Goal: Task Accomplishment & Management: Manage account settings

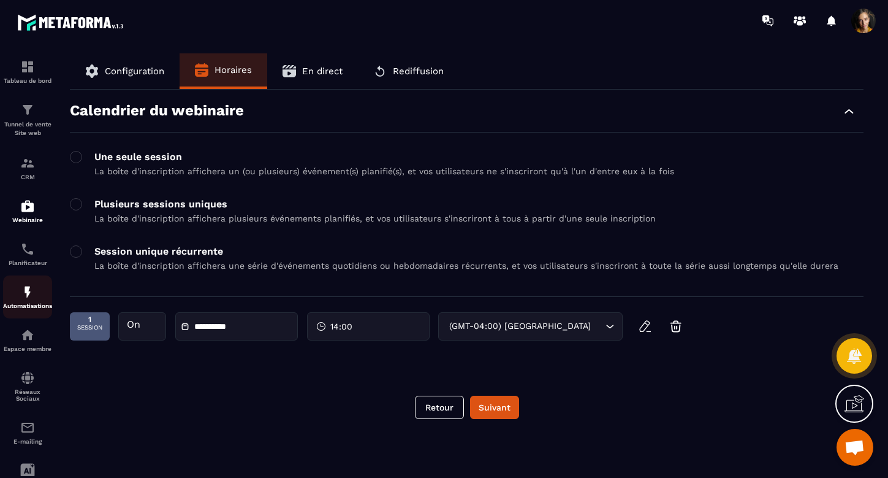
click at [23, 294] on img at bounding box center [27, 292] width 15 height 15
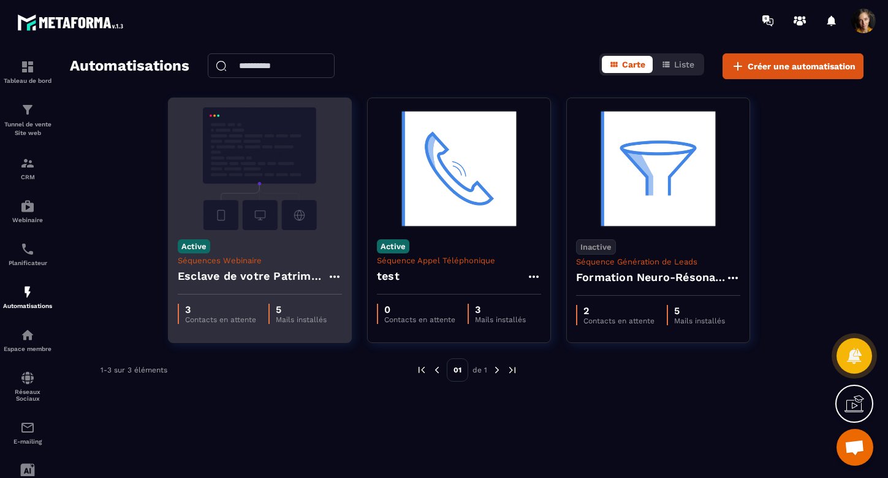
click at [240, 279] on h4 "Esclave de votre Patrimoine - Copy" at bounding box center [253, 275] width 150 height 17
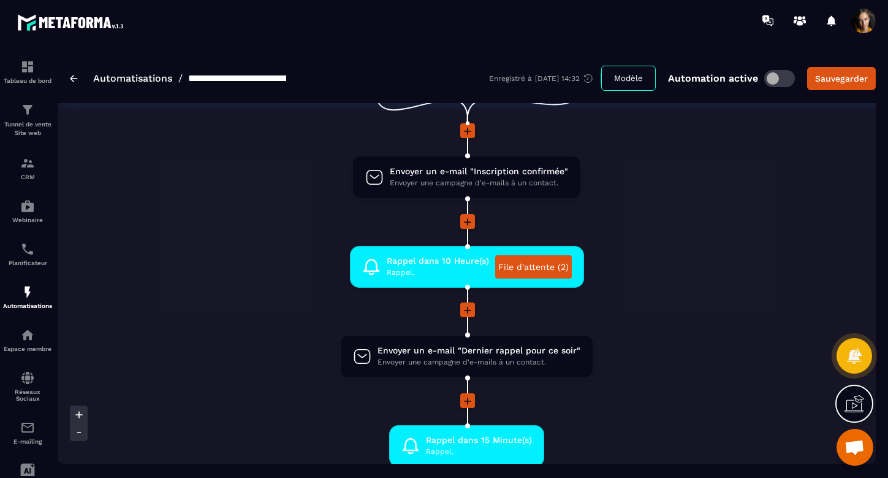
scroll to position [93, 0]
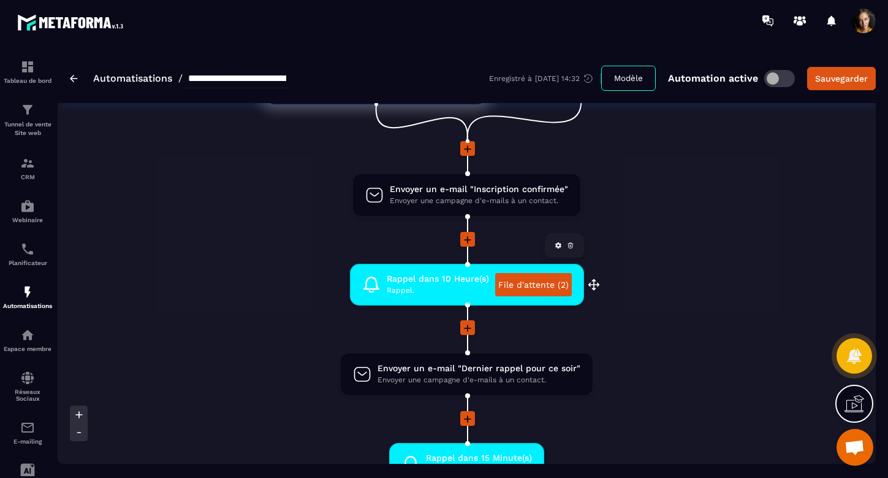
click at [518, 281] on link "File d'attente (2)" at bounding box center [533, 284] width 77 height 23
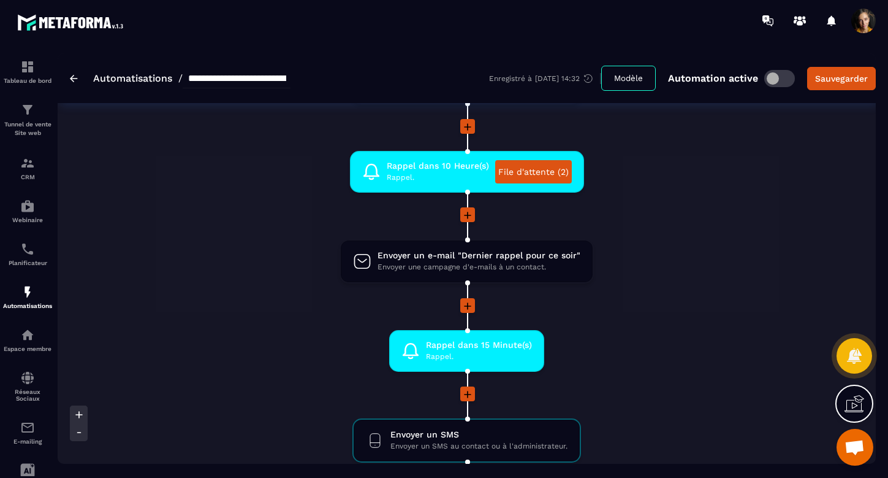
scroll to position [207, 0]
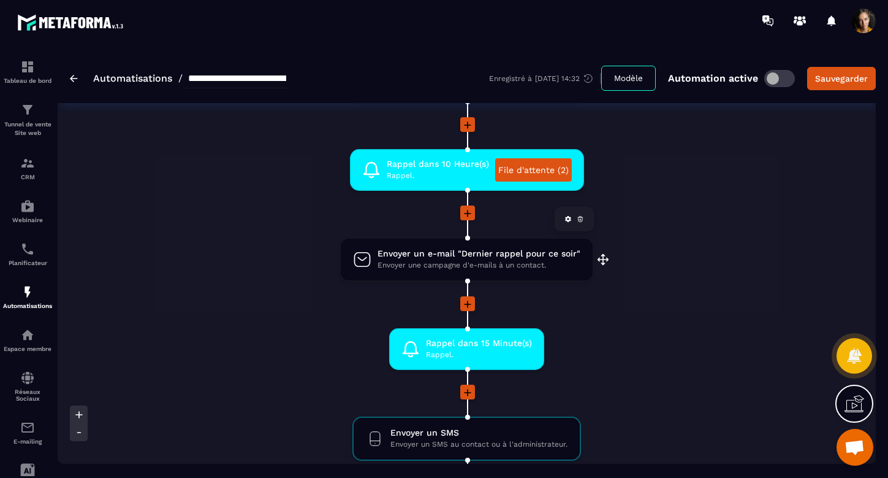
click at [453, 254] on span "Envoyer un e-mail "Dernier rappel pour ce soir"" at bounding box center [479, 254] width 203 height 12
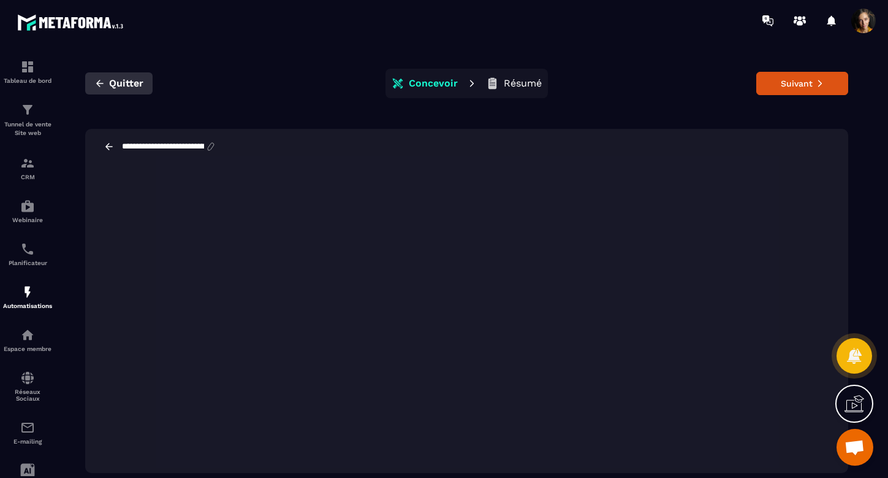
click at [128, 85] on span "Quitter" at bounding box center [126, 83] width 34 height 12
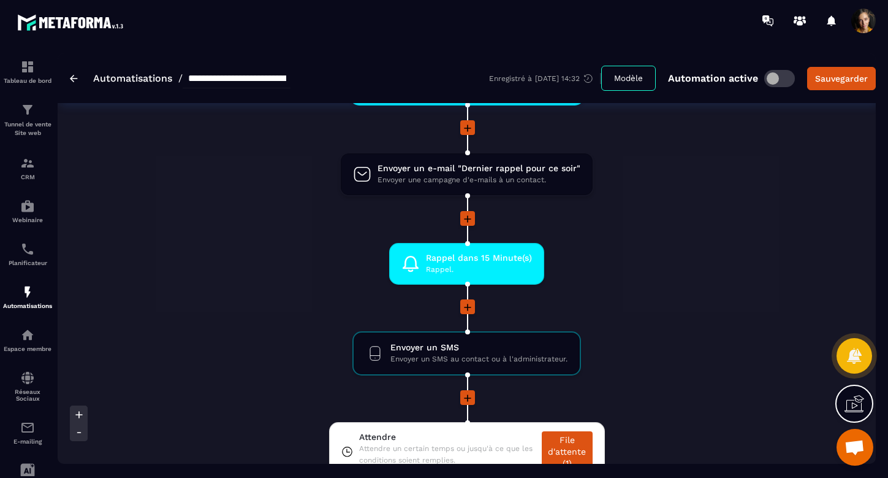
scroll to position [302, 0]
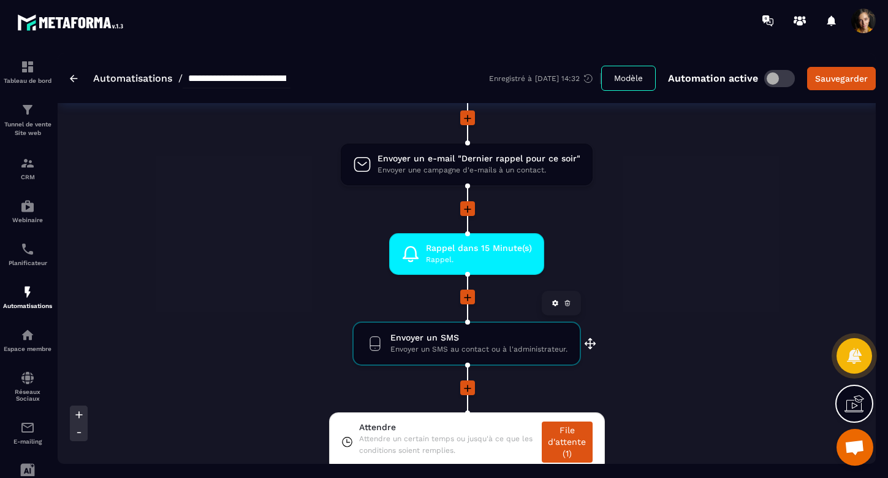
click at [500, 346] on span "Envoyer un SMS au contact ou à l'administrateur." at bounding box center [479, 349] width 177 height 12
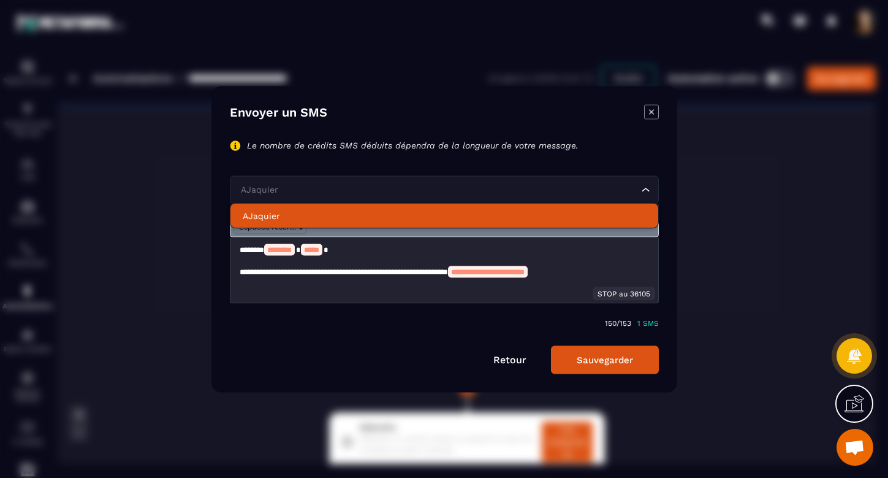
click at [652, 112] on icon "Modal window" at bounding box center [651, 111] width 5 height 5
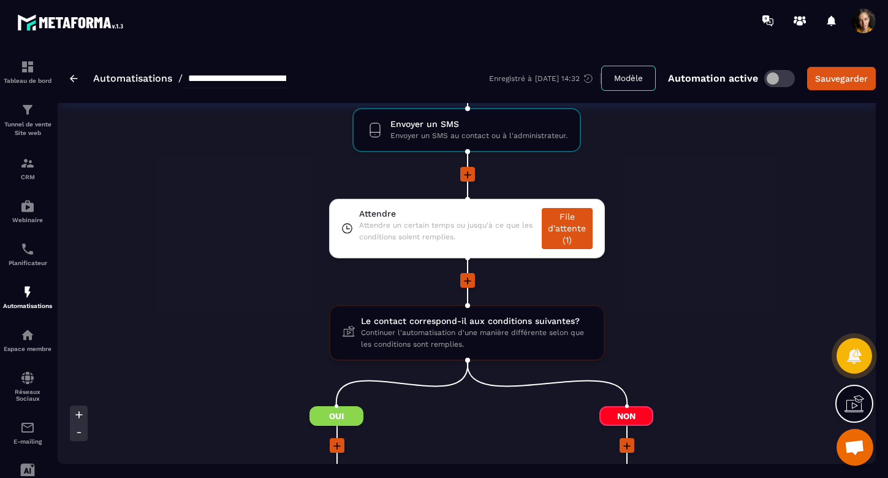
scroll to position [522, 0]
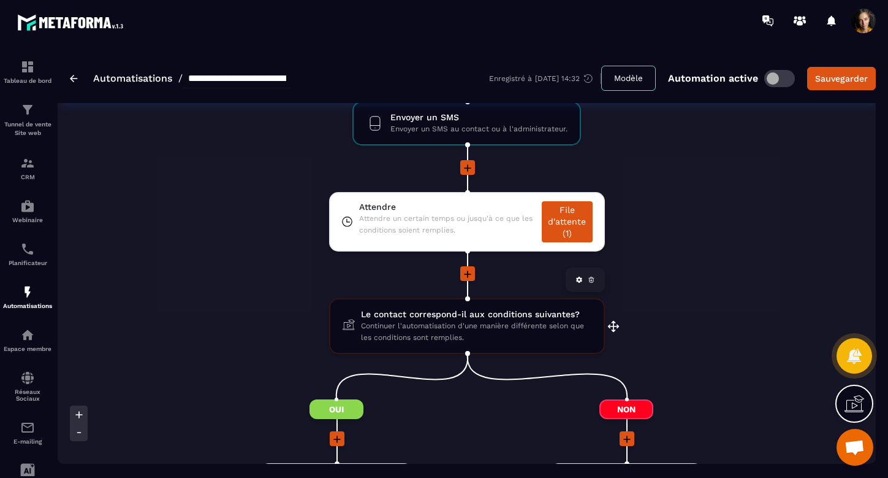
click at [468, 318] on span "Le contact correspond-il aux conditions suivantes?" at bounding box center [476, 314] width 231 height 12
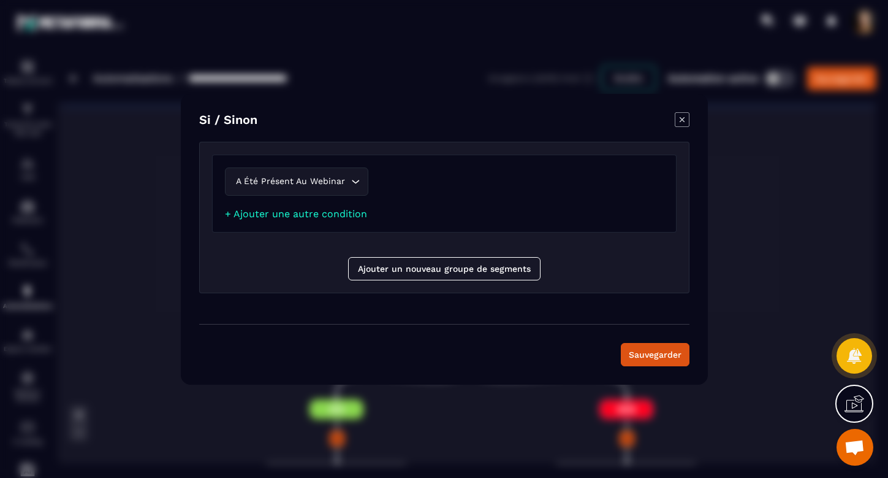
click at [682, 120] on icon "Modal window" at bounding box center [681, 119] width 5 height 5
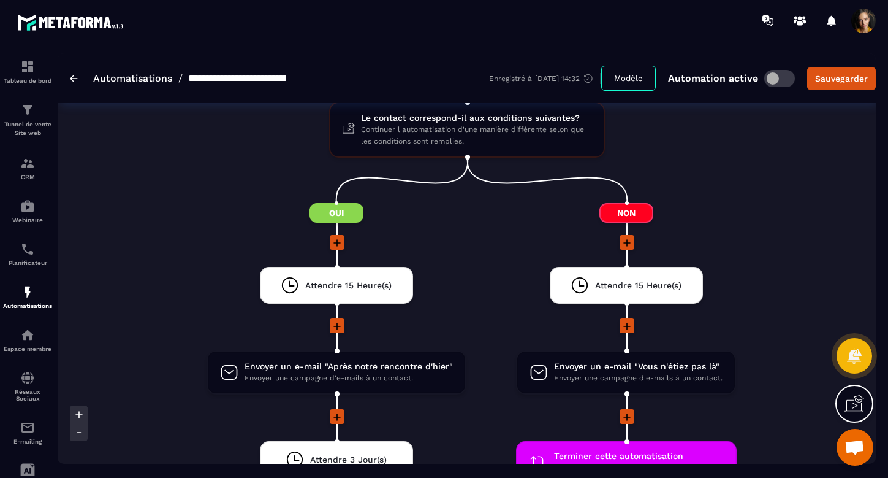
scroll to position [725, 0]
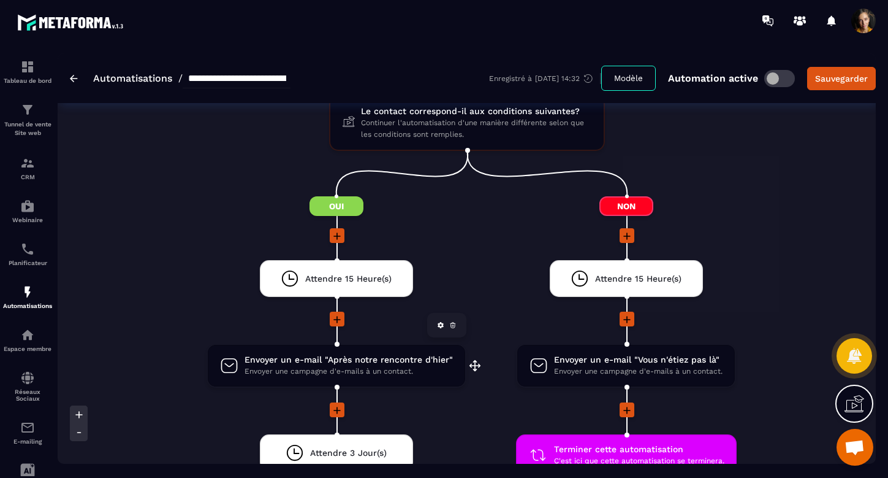
click at [415, 354] on span "Envoyer un e-mail "Après notre rencontre d'hier"" at bounding box center [349, 360] width 208 height 12
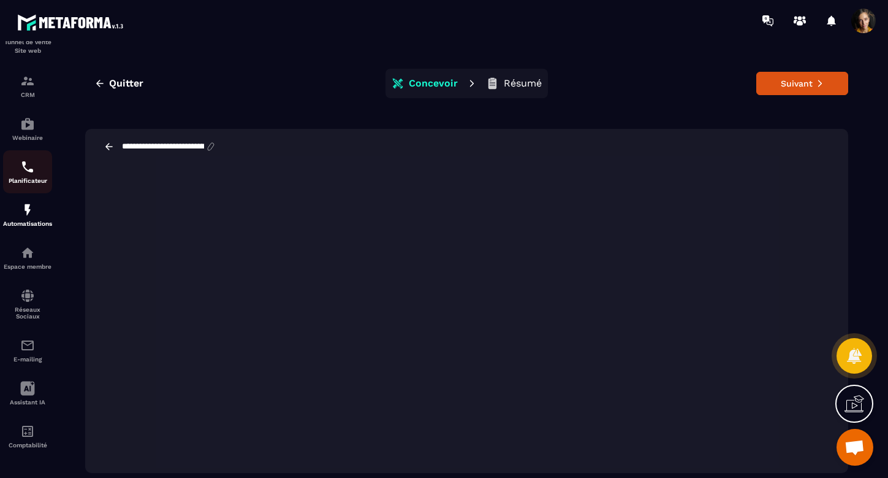
scroll to position [82, 0]
click at [28, 389] on icon at bounding box center [27, 388] width 15 height 15
click at [18, 391] on div "Assistant IA" at bounding box center [27, 393] width 49 height 25
click at [124, 82] on span "Quitter" at bounding box center [126, 83] width 34 height 12
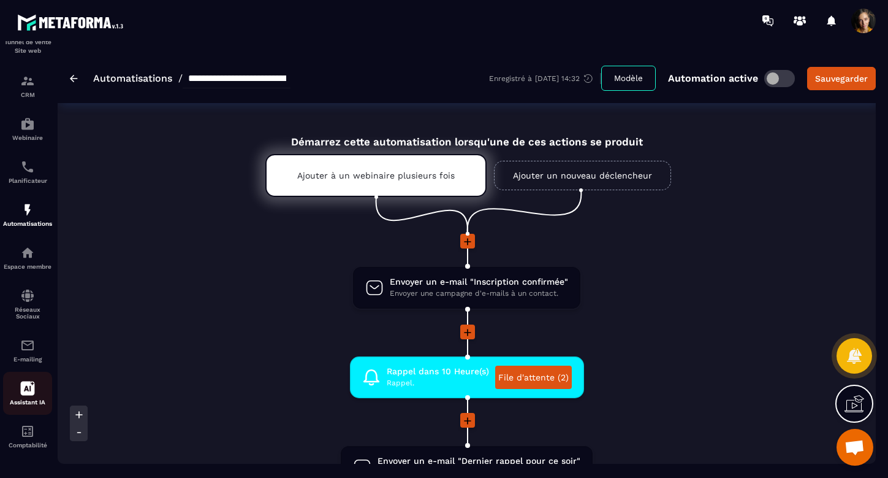
scroll to position [82, 0]
click at [25, 405] on link "Assistant IA" at bounding box center [27, 393] width 49 height 43
click at [29, 382] on icon at bounding box center [28, 388] width 14 height 14
click at [29, 254] on img at bounding box center [27, 252] width 15 height 15
click at [25, 311] on p "Réseaux Sociaux" at bounding box center [27, 312] width 49 height 13
